Goal: Information Seeking & Learning: Find specific fact

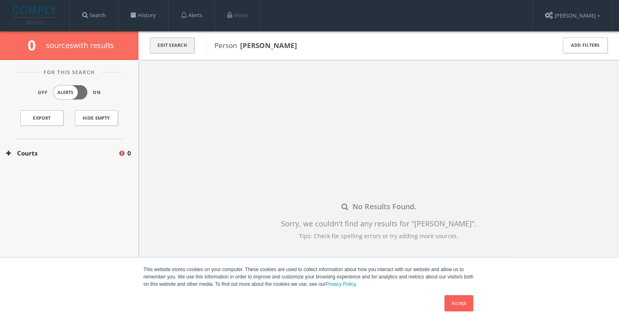
click at [173, 47] on button "Edit Search" at bounding box center [172, 45] width 45 height 16
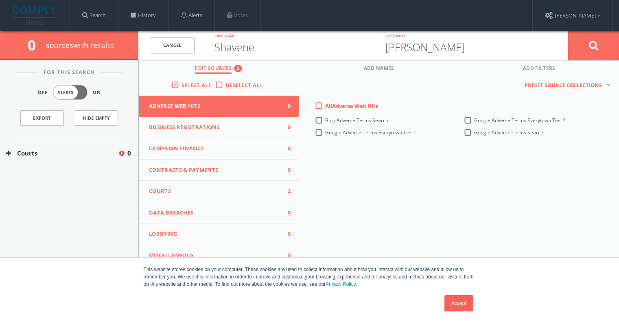
click at [226, 87] on span "Deselect All" at bounding box center [243, 84] width 37 height 7
click at [0, 0] on input "Deselect All" at bounding box center [0, 0] width 0 height 0
click at [247, 49] on input "Shavene" at bounding box center [291, 45] width 171 height 21
type input "[PERSON_NAME]"
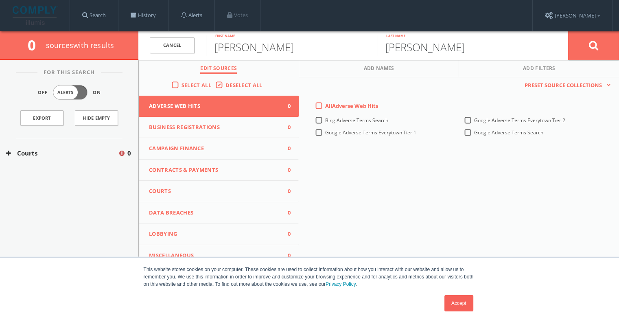
type input "[PERSON_NAME]"
click at [283, 147] on span "0" at bounding box center [284, 148] width 12 height 8
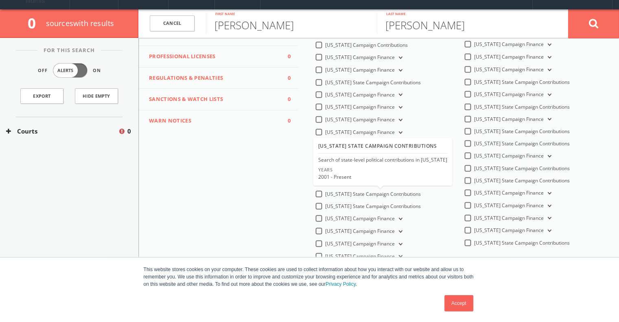
scroll to position [22, 0]
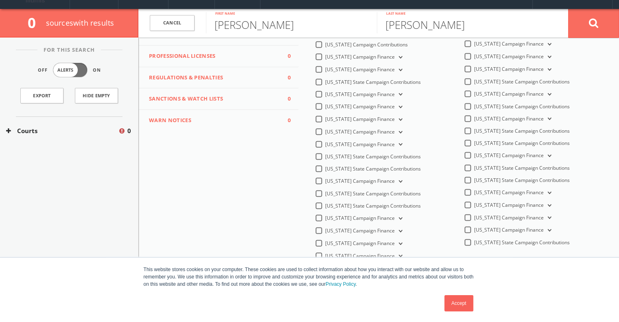
click at [325, 230] on label "[US_STATE] Campaign Finance" at bounding box center [364, 231] width 79 height 8
click at [0, 0] on Finance-all "[US_STATE] Campaign Finance" at bounding box center [0, 0] width 0 height 0
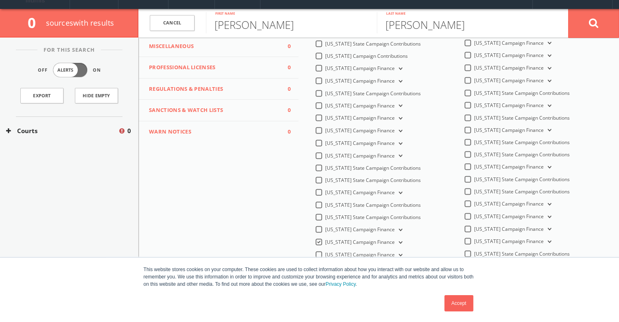
scroll to position [46, 0]
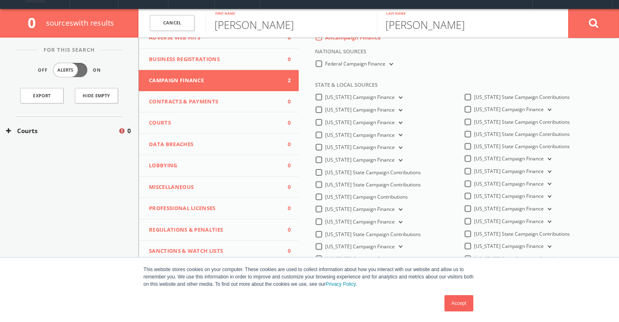
click at [205, 136] on button "Data Breaches 0" at bounding box center [219, 145] width 160 height 22
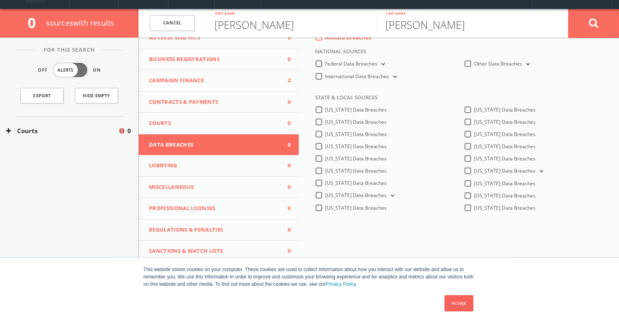
click at [208, 125] on span "Courts" at bounding box center [213, 123] width 129 height 8
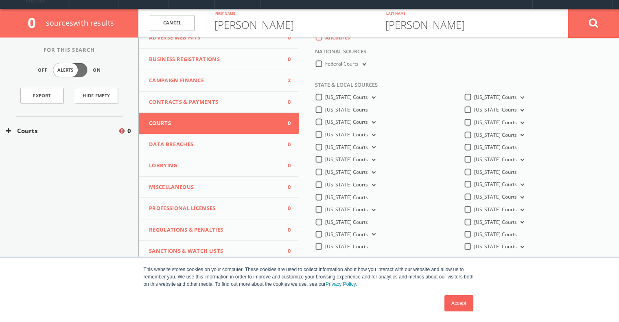
scroll to position [57, 0]
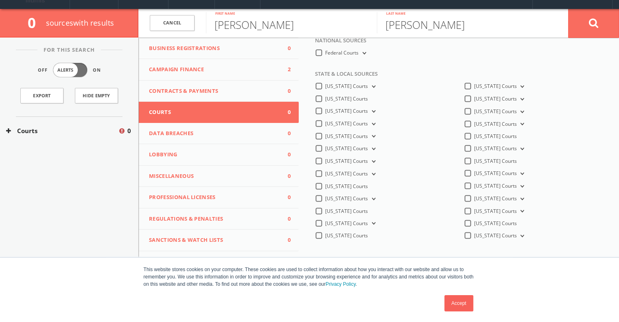
click at [474, 99] on label "[US_STATE] Courts" at bounding box center [500, 99] width 52 height 8
click at [0, 0] on Courts-all "[US_STATE] Courts" at bounding box center [0, 0] width 0 height 0
click at [587, 22] on button at bounding box center [593, 23] width 51 height 29
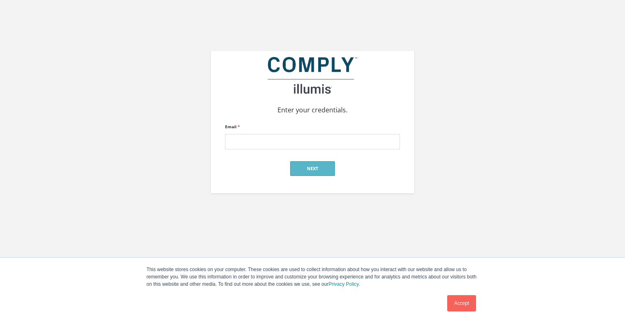
click at [256, 144] on input "Email *" at bounding box center [312, 141] width 175 height 15
type input "[EMAIL_ADDRESS][DOMAIN_NAME]"
drag, startPoint x: 267, startPoint y: 149, endPoint x: 289, endPoint y: 161, distance: 25.3
click at [289, 161] on div "Next" at bounding box center [312, 168] width 175 height 25
click at [291, 162] on button "Next" at bounding box center [312, 168] width 45 height 15
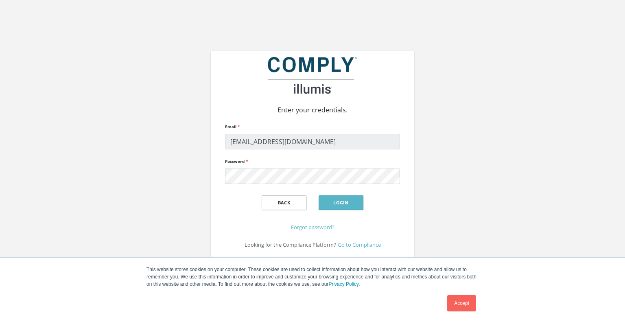
click at [334, 195] on div "Back Login" at bounding box center [312, 202] width 175 height 25
click at [337, 202] on button "Login" at bounding box center [341, 202] width 45 height 15
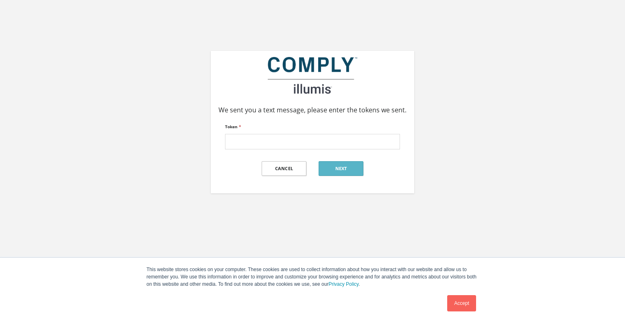
click at [270, 146] on input "Token *" at bounding box center [312, 141] width 175 height 15
type input "259559"
click at [341, 171] on button "Next" at bounding box center [341, 168] width 45 height 15
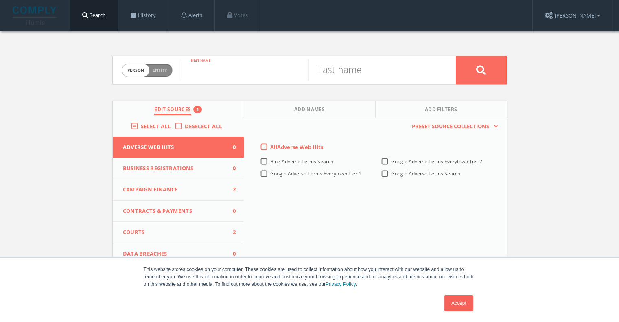
click at [250, 80] on input "text" at bounding box center [245, 69] width 127 height 21
type input "[PERSON_NAME]"
type input "a"
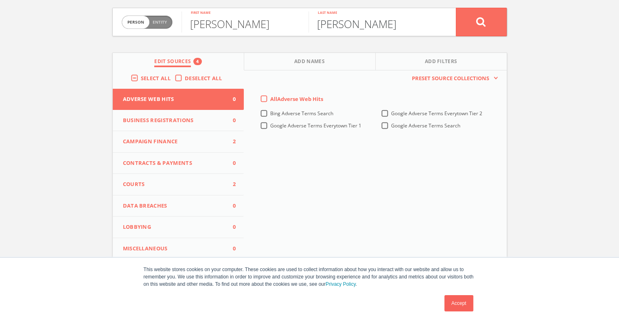
scroll to position [49, 0]
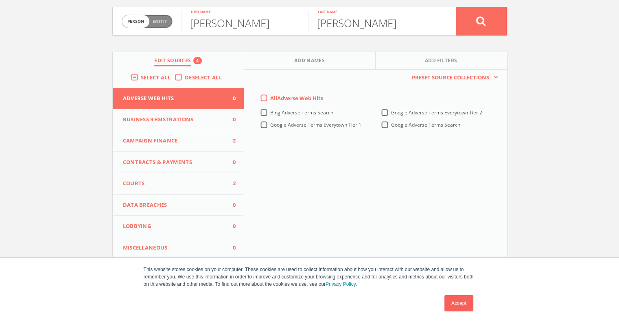
type input "[PERSON_NAME]"
click at [201, 140] on span "Campaign Finance" at bounding box center [173, 141] width 101 height 8
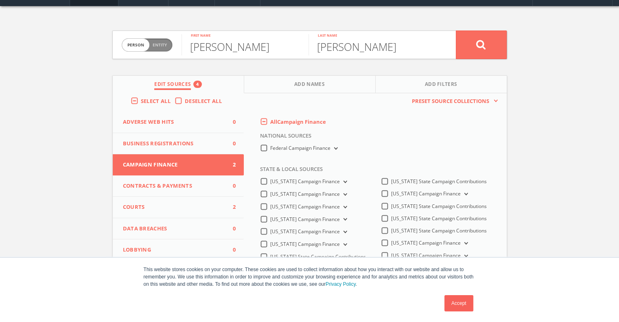
scroll to position [0, 0]
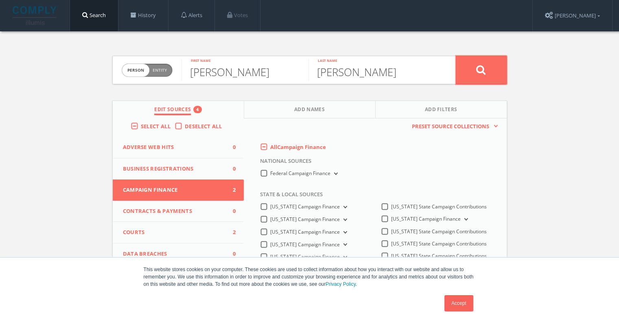
click at [473, 83] on button at bounding box center [481, 70] width 51 height 28
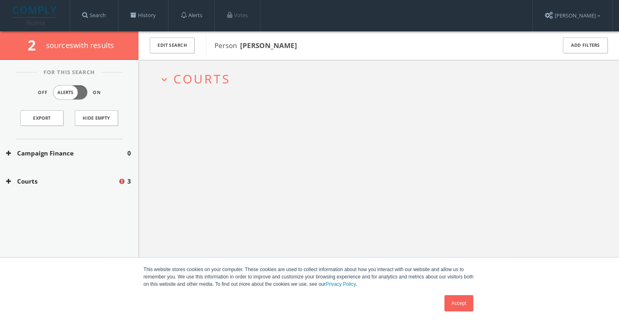
click at [227, 72] on span "Courts" at bounding box center [201, 78] width 57 height 17
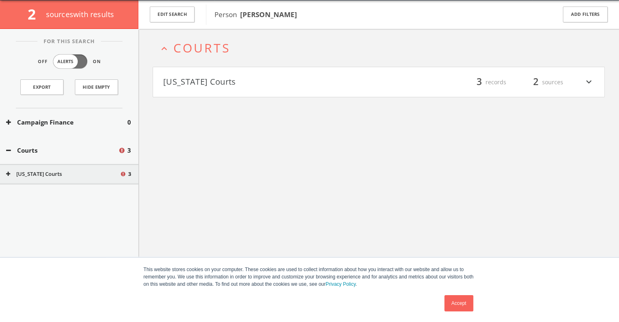
click at [224, 83] on button "[US_STATE] Courts" at bounding box center [271, 82] width 216 height 14
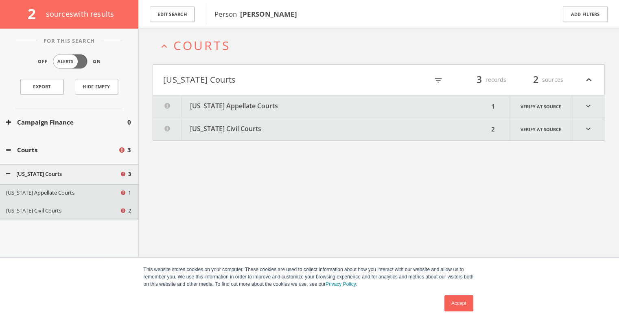
scroll to position [47, 0]
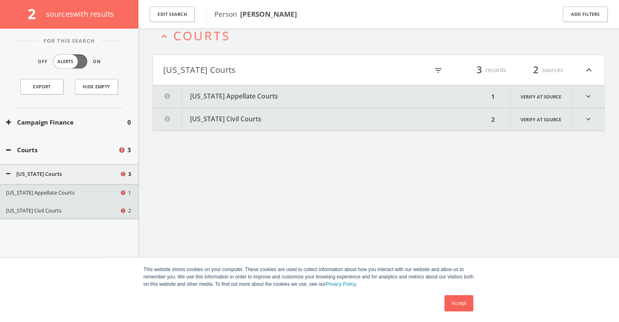
click at [225, 99] on button "Minnesota Appellate Courts" at bounding box center [321, 96] width 336 height 22
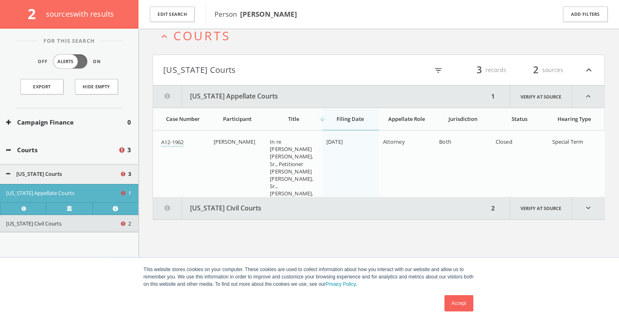
click at [241, 70] on button "[US_STATE] Courts" at bounding box center [271, 70] width 216 height 14
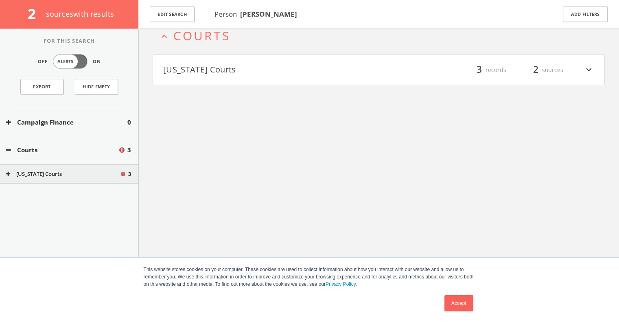
click at [241, 70] on button "[US_STATE] Courts" at bounding box center [271, 70] width 216 height 14
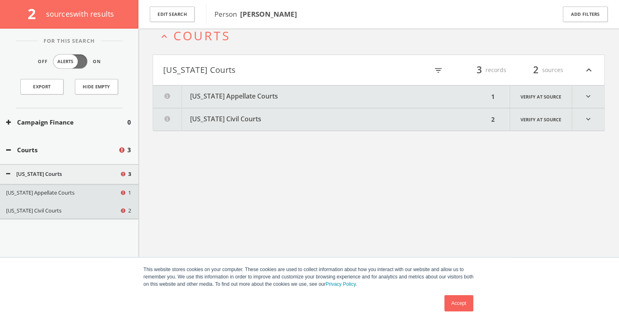
click at [236, 122] on button "Minnesota Civil Courts" at bounding box center [321, 119] width 336 height 22
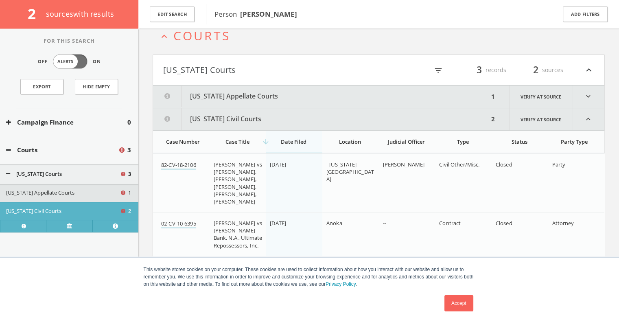
click at [230, 101] on button "Minnesota Appellate Courts" at bounding box center [321, 96] width 336 height 22
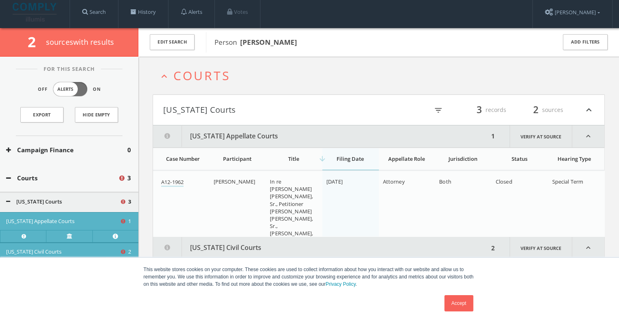
scroll to position [0, 0]
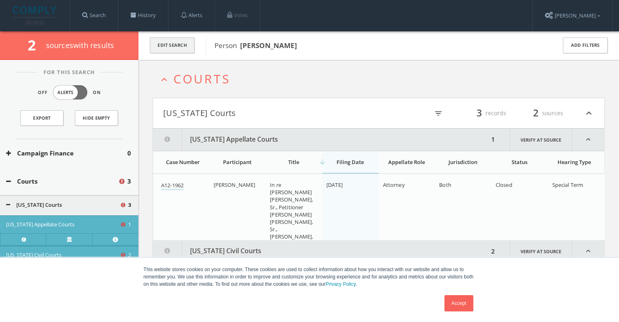
click at [168, 47] on button "Edit Search" at bounding box center [172, 45] width 45 height 16
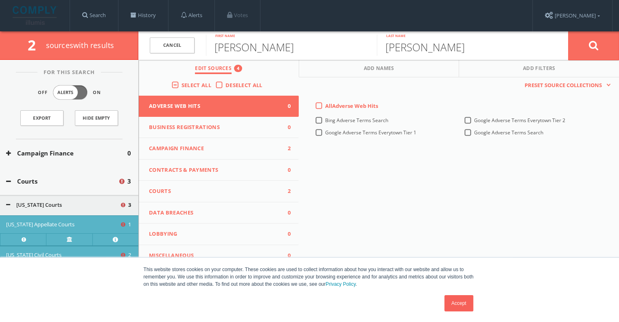
click at [245, 150] on span "Campaign Finance" at bounding box center [213, 148] width 129 height 8
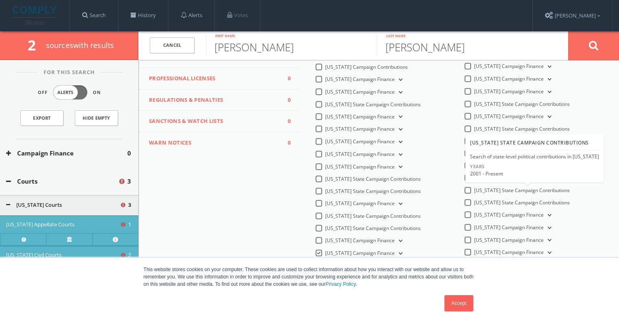
scroll to position [98, 0]
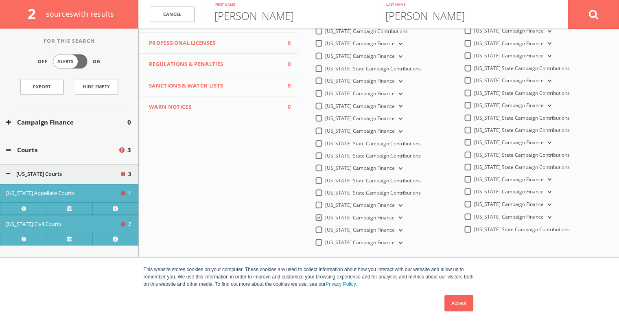
click at [398, 219] on icon at bounding box center [399, 218] width 3 height 2
